Goal: Task Accomplishment & Management: Manage account settings

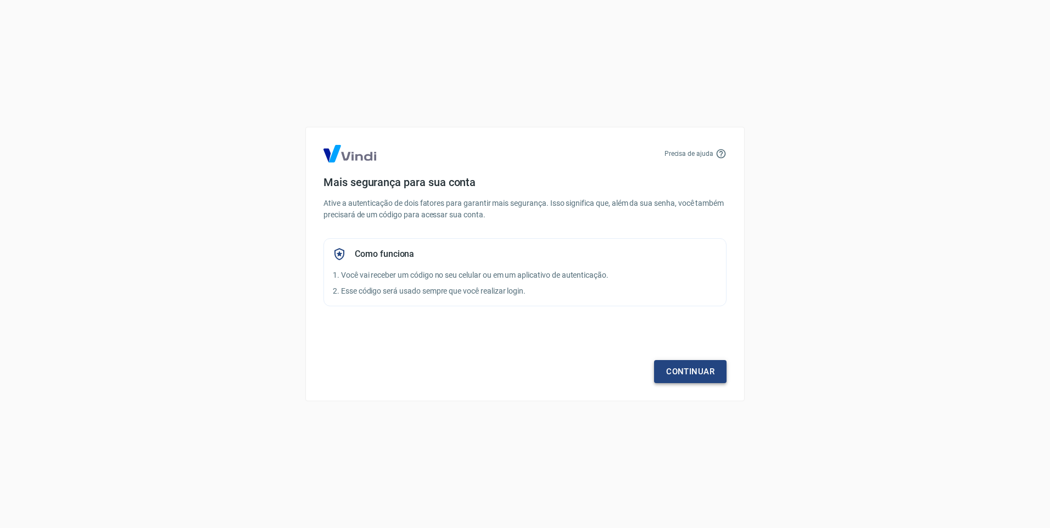
click at [685, 370] on link "Continuar" at bounding box center [690, 371] width 72 height 23
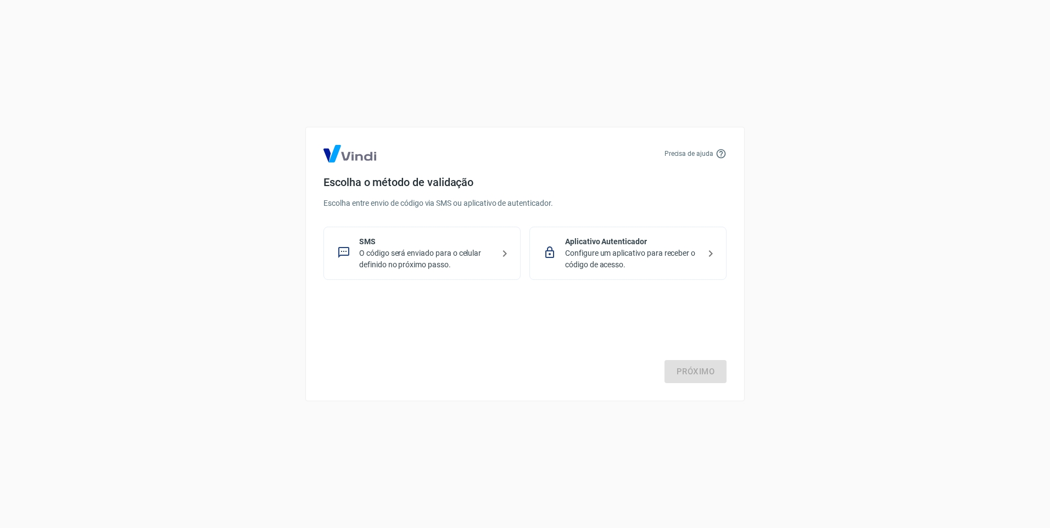
click at [472, 260] on p "O código será enviado para o celular definido no próximo passo." at bounding box center [426, 259] width 135 height 23
click at [695, 365] on link "Próximo" at bounding box center [695, 371] width 62 height 23
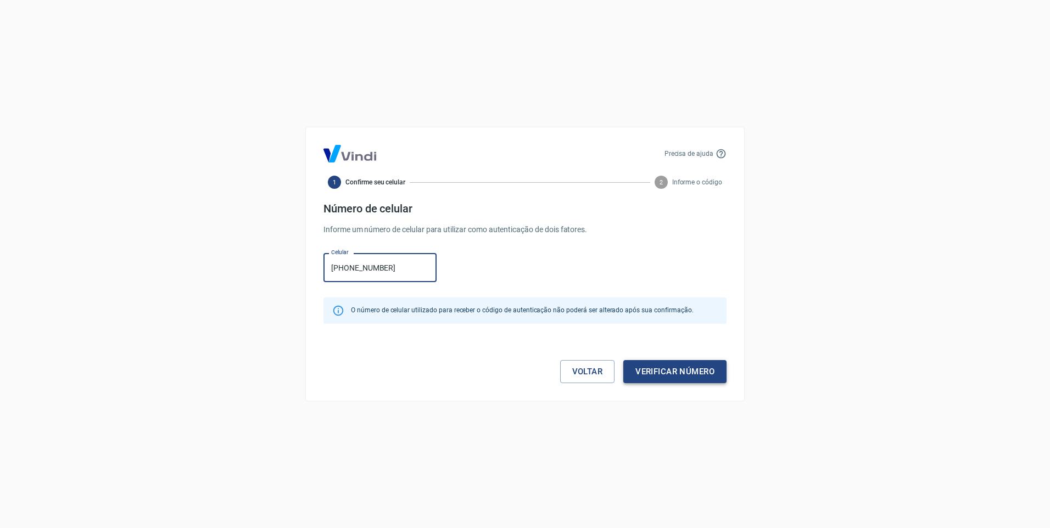
type input "[PHONE_NUMBER]"
click at [685, 372] on button "Verificar número" at bounding box center [674, 371] width 103 height 23
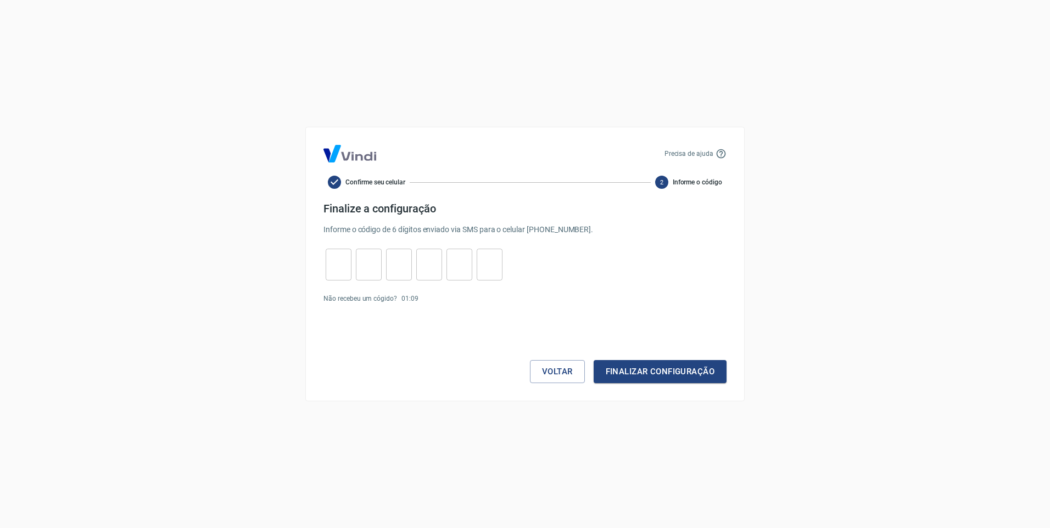
click at [345, 277] on div "​" at bounding box center [339, 265] width 26 height 32
type input "6"
type input "8"
type input "0"
type input "8"
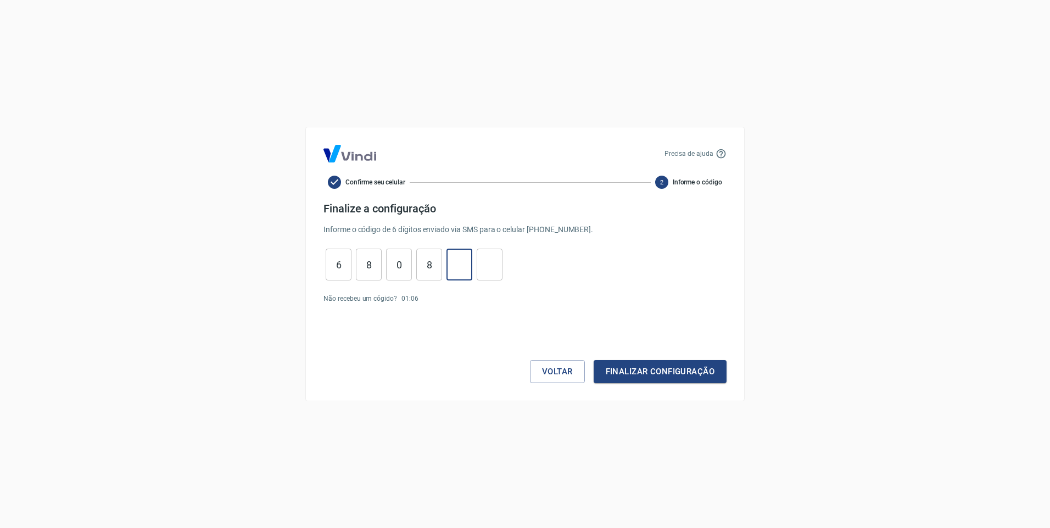
type input "0"
type input "4"
click at [661, 372] on button "Finalizar configuração" at bounding box center [660, 371] width 133 height 23
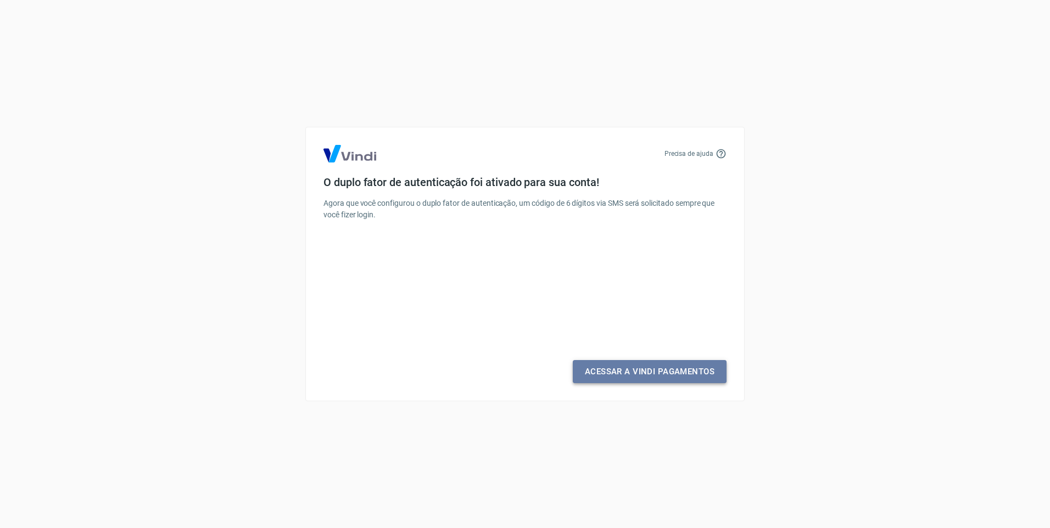
click at [647, 377] on link "Acessar a Vindi Pagamentos" at bounding box center [650, 371] width 154 height 23
